Goal: Task Accomplishment & Management: Manage account settings

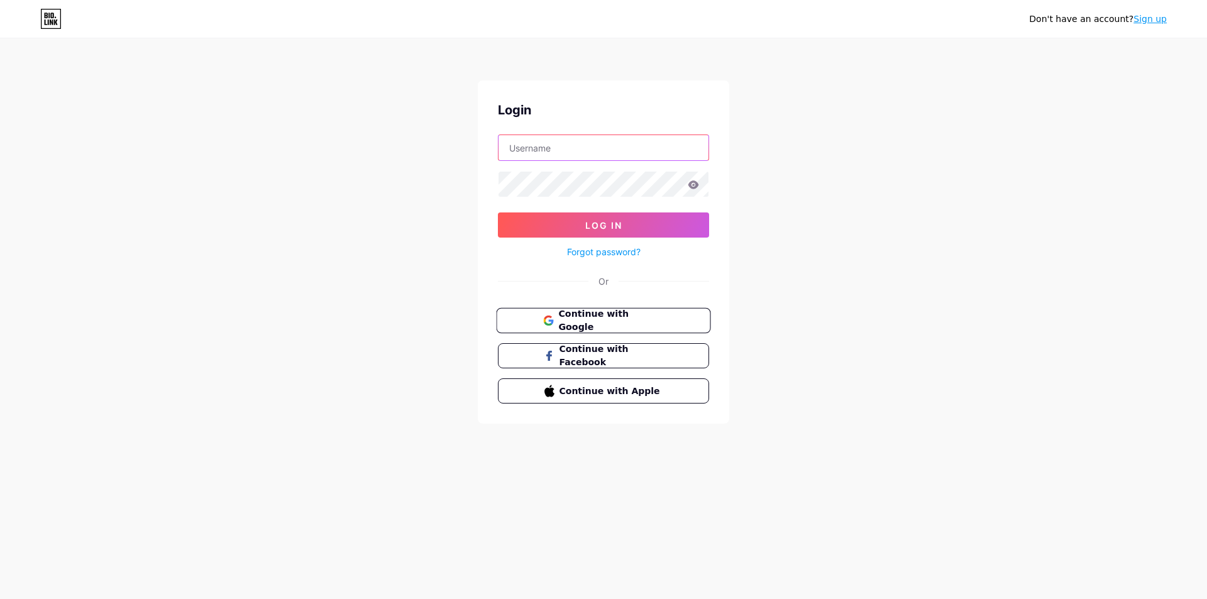
type input "[EMAIL_ADDRESS][DOMAIN_NAME]"
click at [583, 322] on span "Continue with Google" at bounding box center [610, 320] width 105 height 27
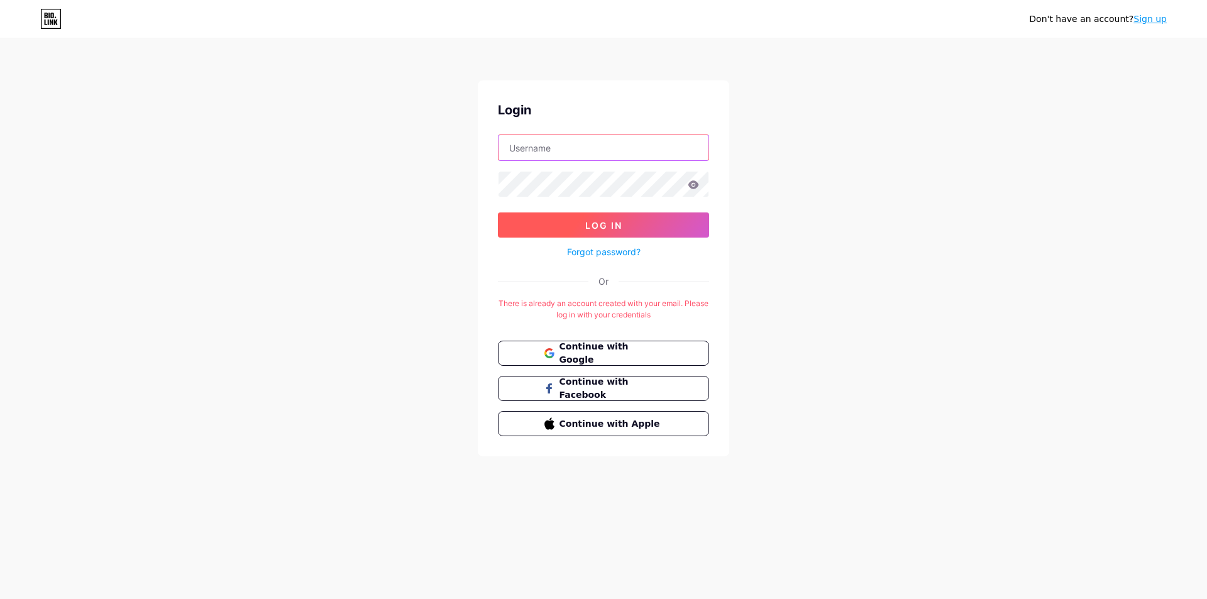
type input "[EMAIL_ADDRESS][DOMAIN_NAME]"
click at [589, 220] on span "Log In" at bounding box center [603, 225] width 37 height 11
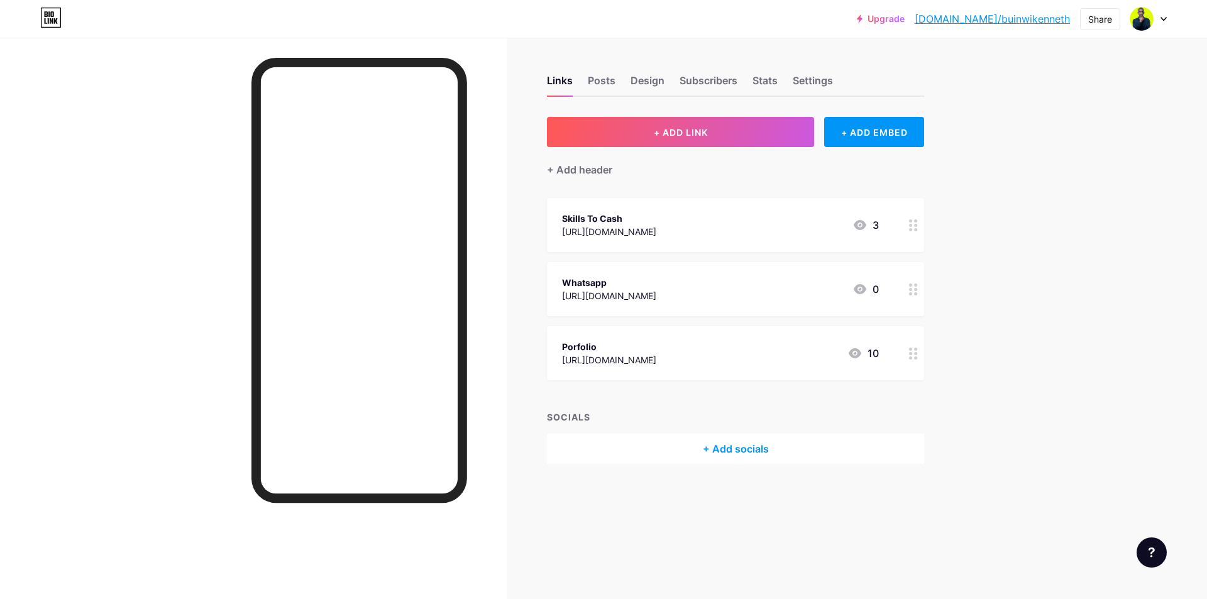
click at [777, 227] on div "Skills To Cash [URL][DOMAIN_NAME] 3" at bounding box center [720, 225] width 317 height 29
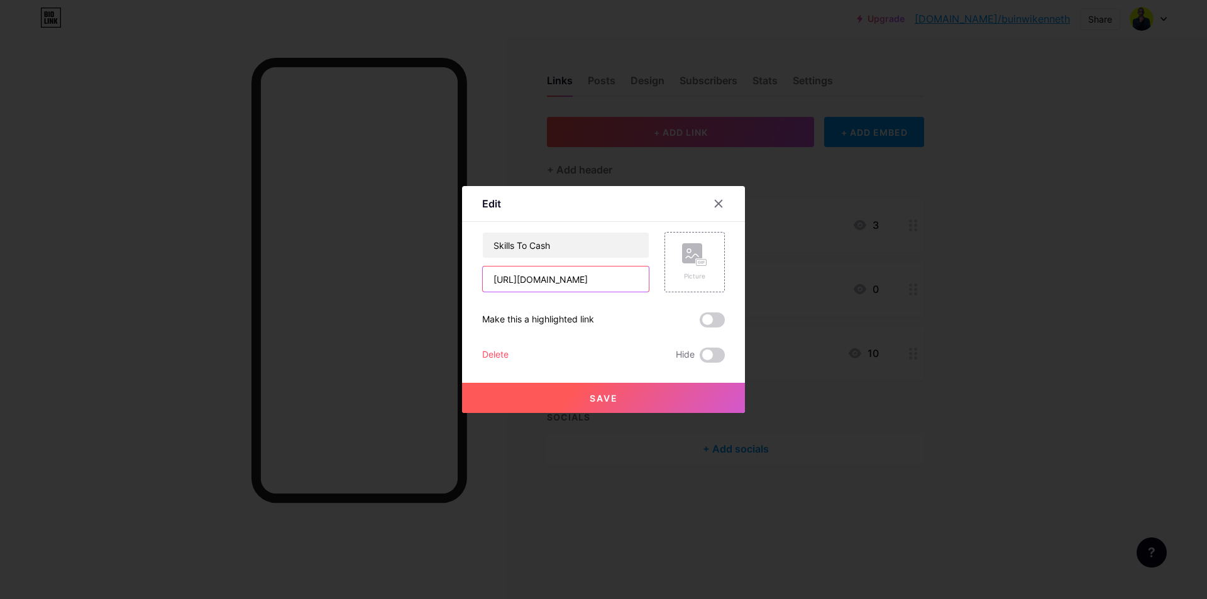
scroll to position [0, 8]
drag, startPoint x: 492, startPoint y: 280, endPoint x: 645, endPoint y: 280, distance: 152.8
click at [645, 280] on input "[URL][DOMAIN_NAME]" at bounding box center [566, 279] width 166 height 25
paste input "[DOMAIN_NAME][URL]"
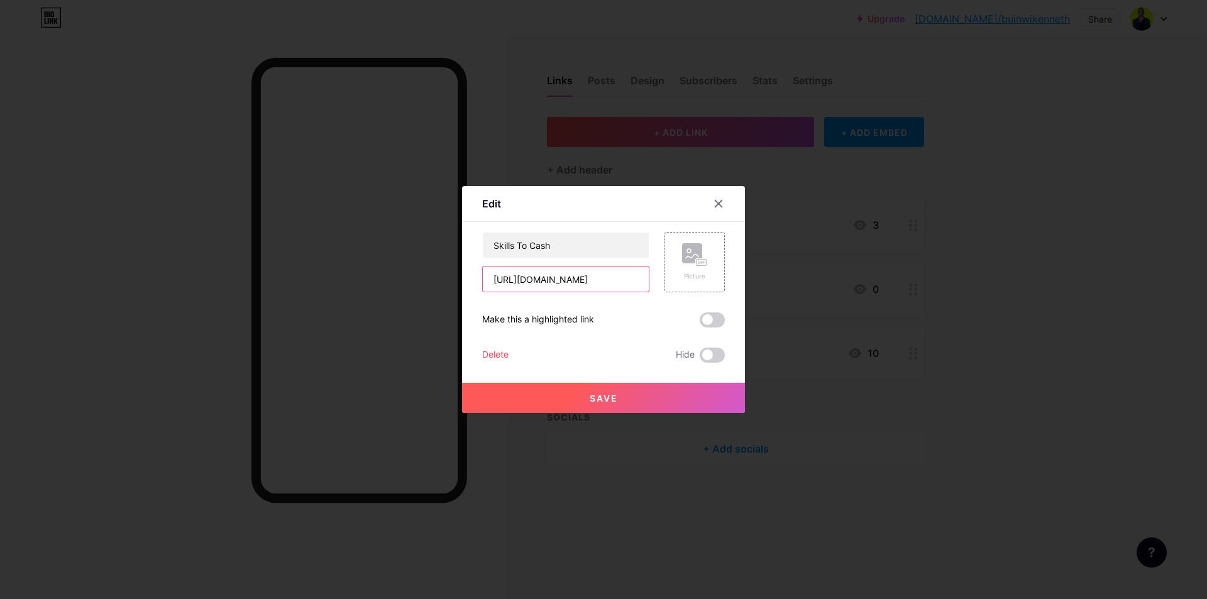
type input "[URL][DOMAIN_NAME]"
click at [590, 399] on span "Save" at bounding box center [604, 398] width 28 height 11
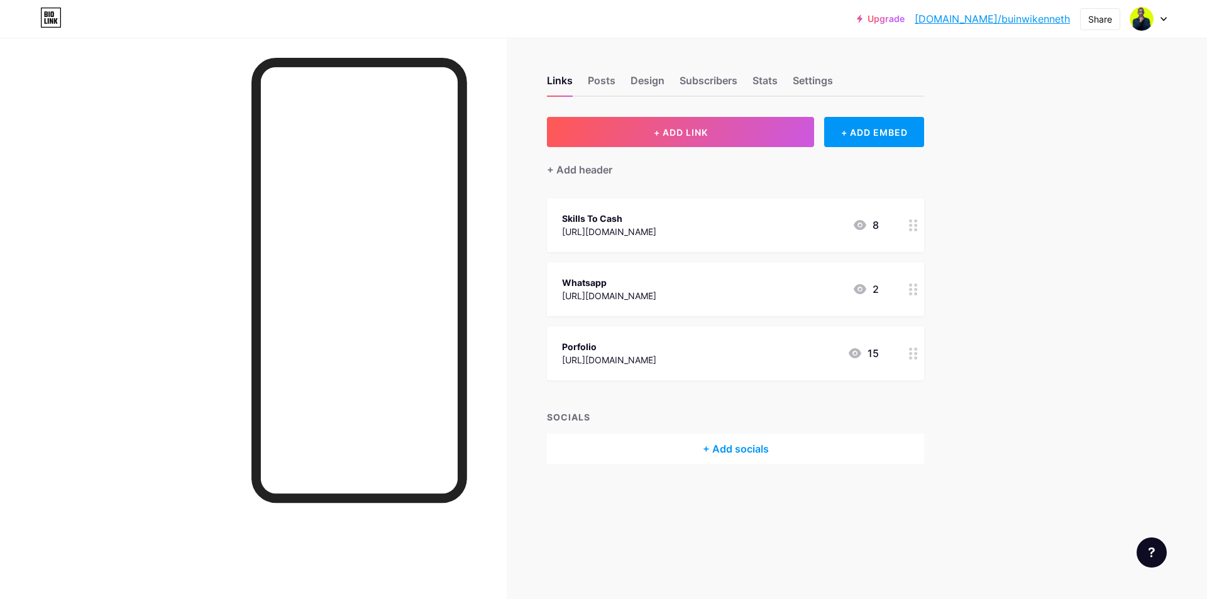
click at [913, 291] on icon at bounding box center [913, 290] width 9 height 12
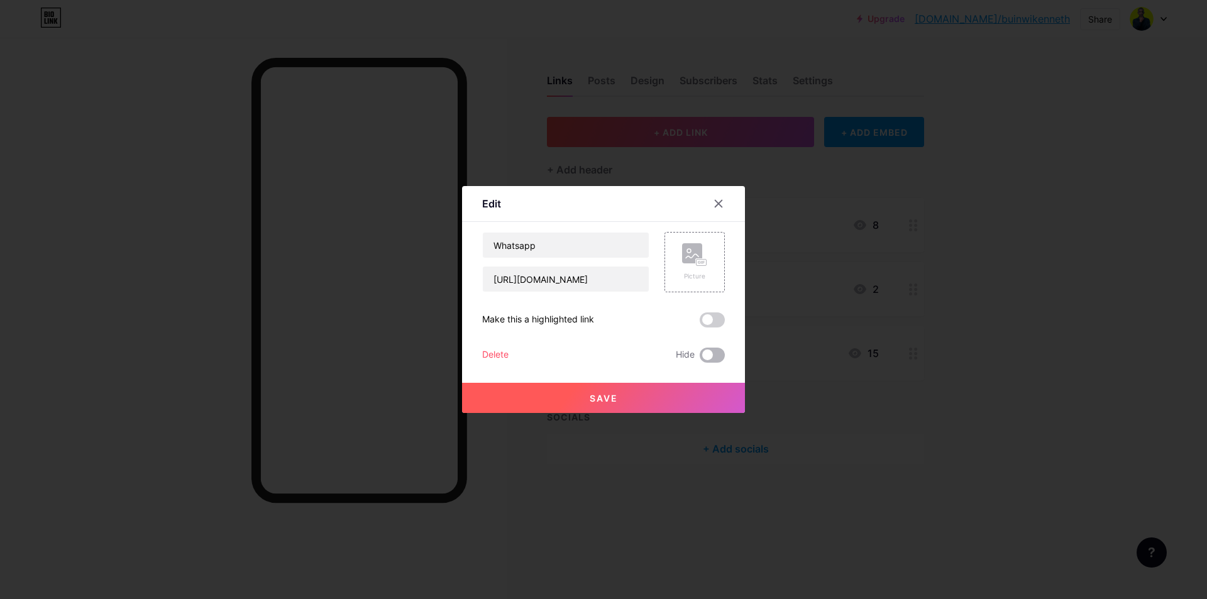
click at [706, 355] on span at bounding box center [712, 355] width 25 height 15
click at [700, 358] on input "checkbox" at bounding box center [700, 358] width 0 height 0
click at [501, 353] on div "Delete" at bounding box center [495, 355] width 26 height 15
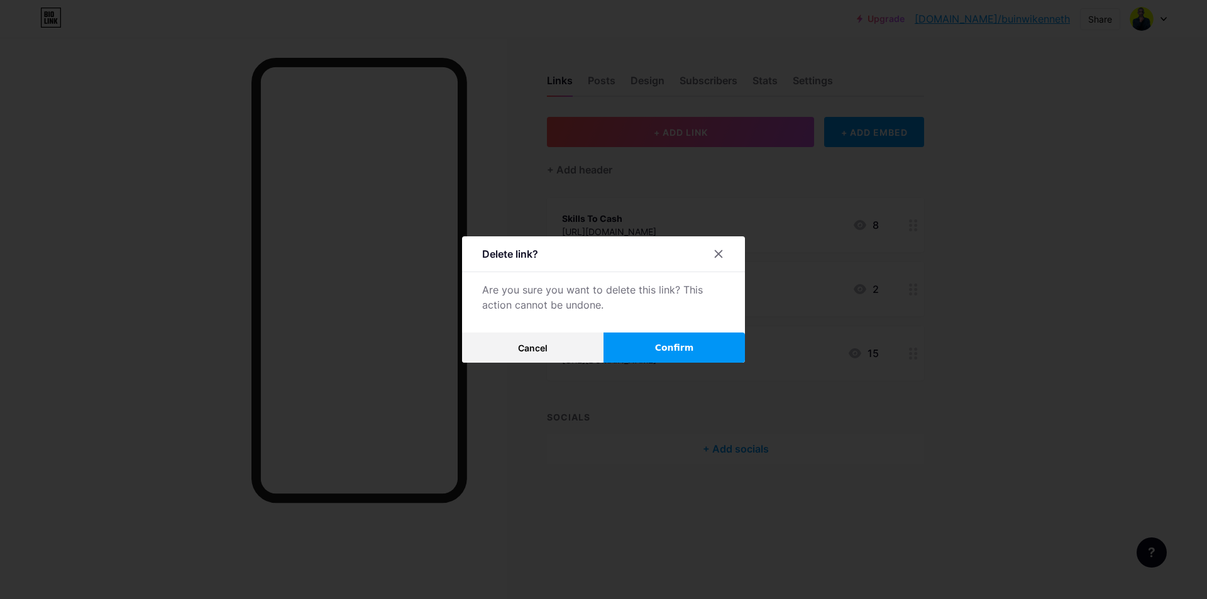
click at [670, 348] on span "Confirm" at bounding box center [674, 347] width 39 height 13
